Goal: Information Seeking & Learning: Learn about a topic

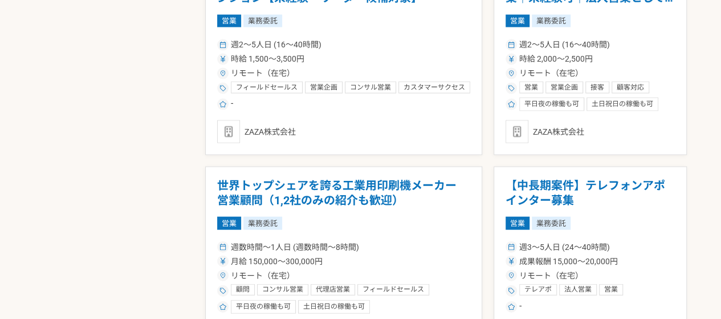
scroll to position [1163, 0]
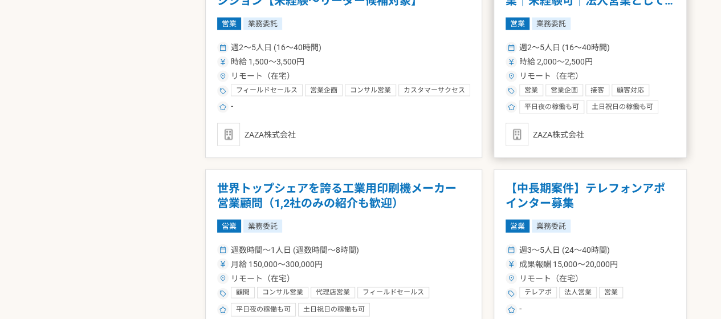
click at [547, 128] on div "ZAZA株式会社" at bounding box center [589, 134] width 169 height 23
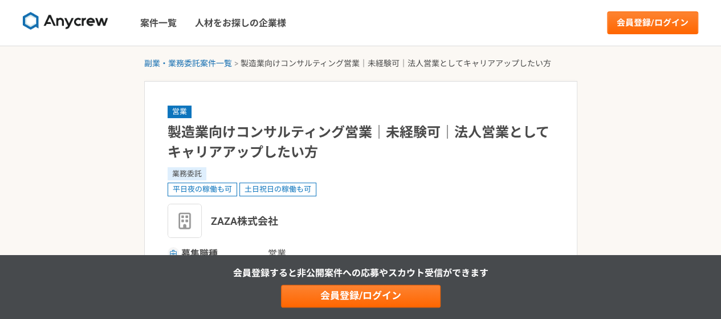
drag, startPoint x: 279, startPoint y: 214, endPoint x: 206, endPoint y: 227, distance: 74.1
click at [206, 227] on div "ZAZA株式会社" at bounding box center [361, 220] width 386 height 34
copy span "ZAZA株式会社"
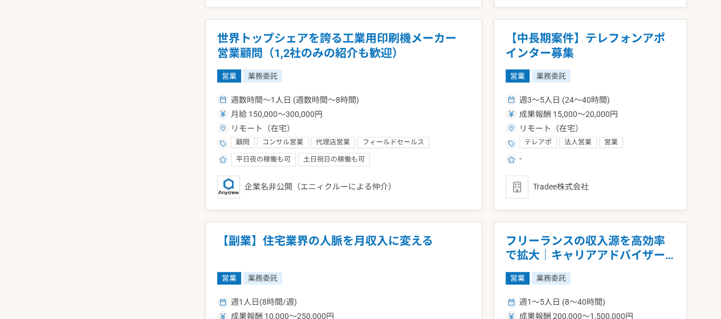
scroll to position [1313, 0]
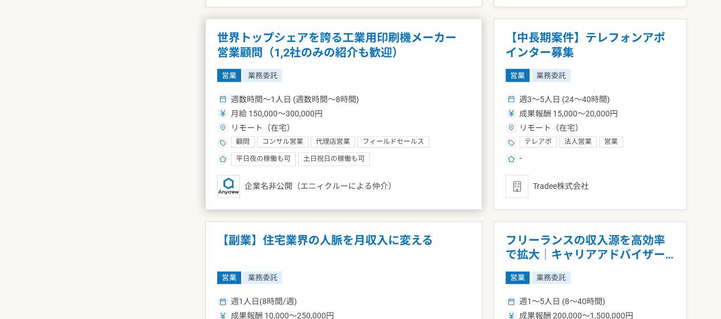
click at [267, 178] on div "企業名非公開（エニィクルーによる仲介）" at bounding box center [343, 186] width 253 height 23
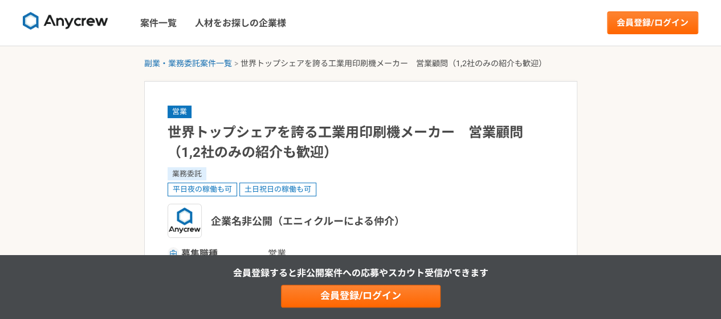
click at [90, 23] on img at bounding box center [65, 21] width 85 height 18
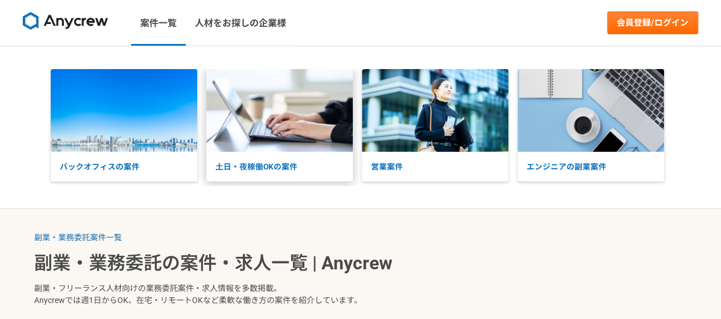
click at [311, 126] on img at bounding box center [279, 110] width 146 height 83
